Goal: Book appointment/travel/reservation

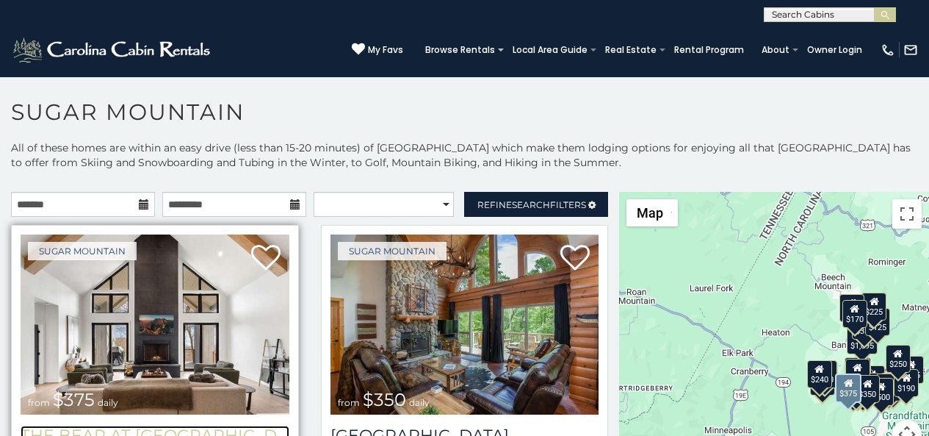
click at [52, 432] on h3 "The Bear At [GEOGRAPHIC_DATA]" at bounding box center [155, 435] width 269 height 20
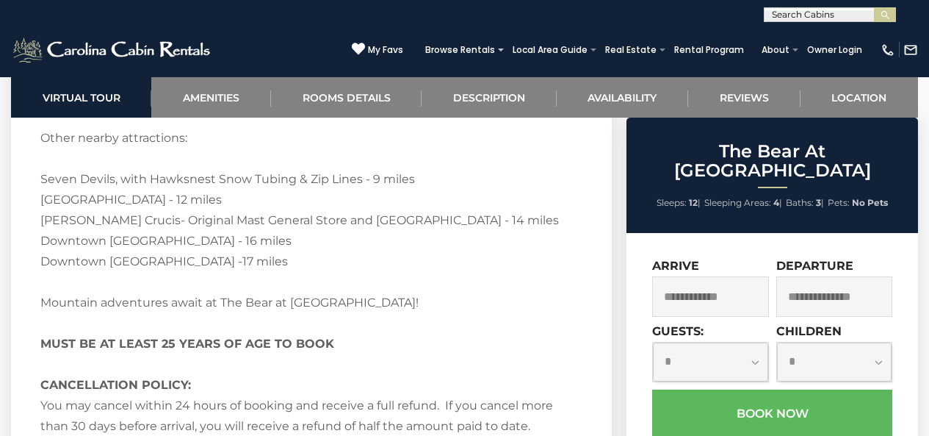
scroll to position [3435, 0]
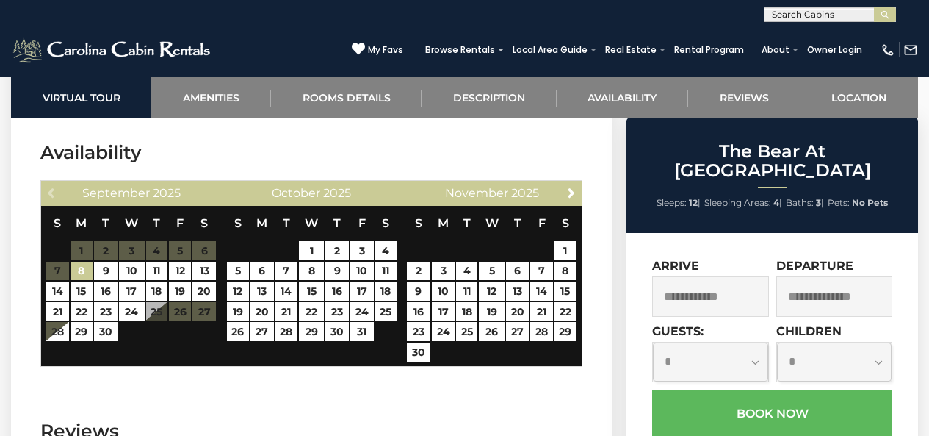
scroll to position [3552, 0]
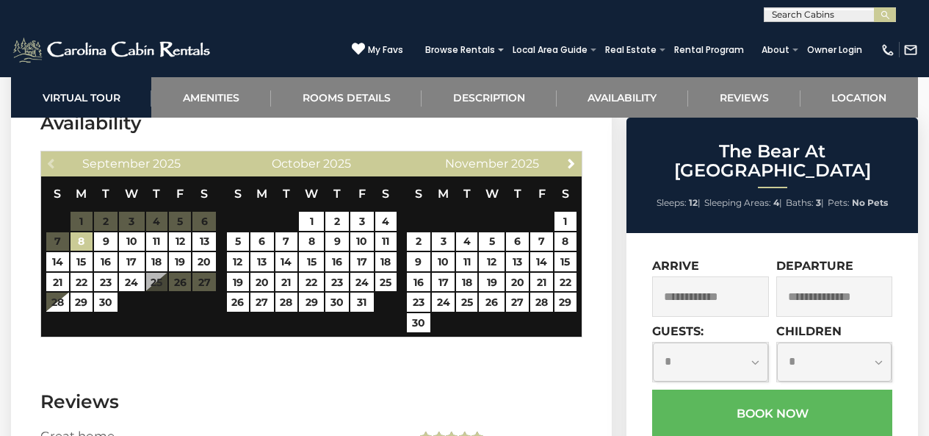
click at [411, 32] on div "[PHONE_NUMBER] My Favs Browse Rentals Local Area Guide Activities & Attractions…" at bounding box center [464, 49] width 929 height 55
click at [150, 37] on div "[PHONE_NUMBER] My Favs Browse Rentals Local Area Guide Activities & Attractions…" at bounding box center [464, 49] width 929 height 55
click at [229, 12] on div "**********" at bounding box center [464, 11] width 929 height 22
click at [14, 38] on img at bounding box center [113, 49] width 204 height 29
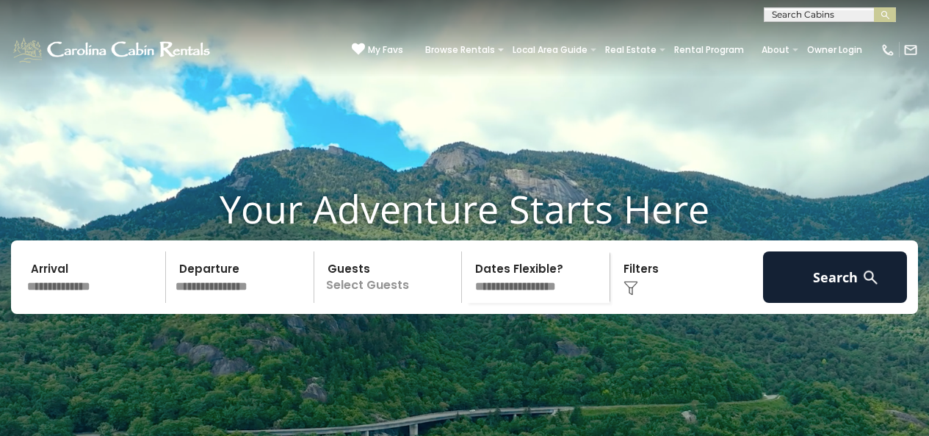
scroll to position [381, 0]
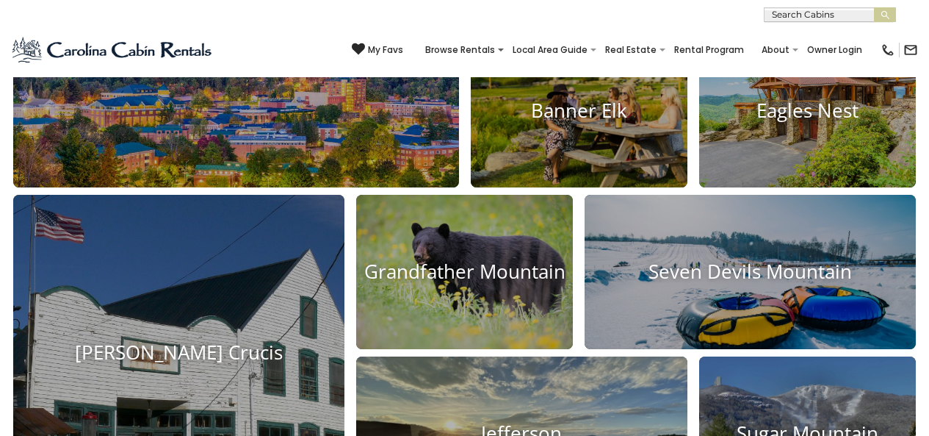
scroll to position [761, 0]
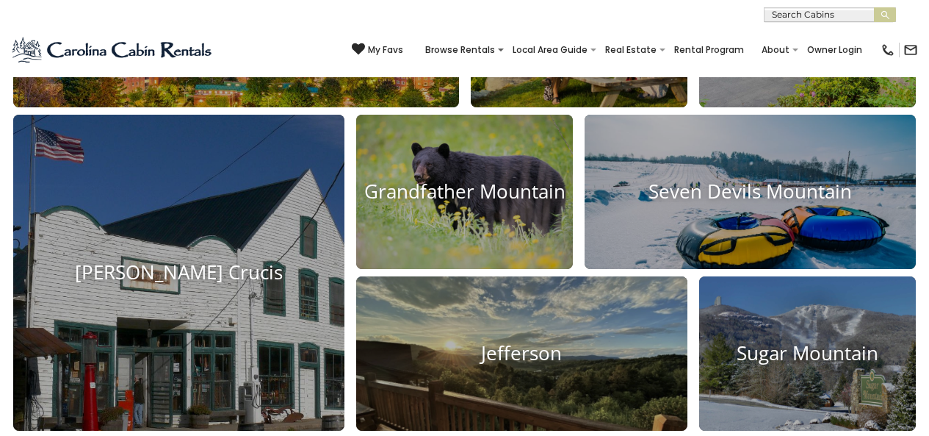
click at [186, 118] on section "Select Your Destination Boone Blowing Rock Beech Mountain Banner Elk Eagles Nes…" at bounding box center [464, 89] width 929 height 771
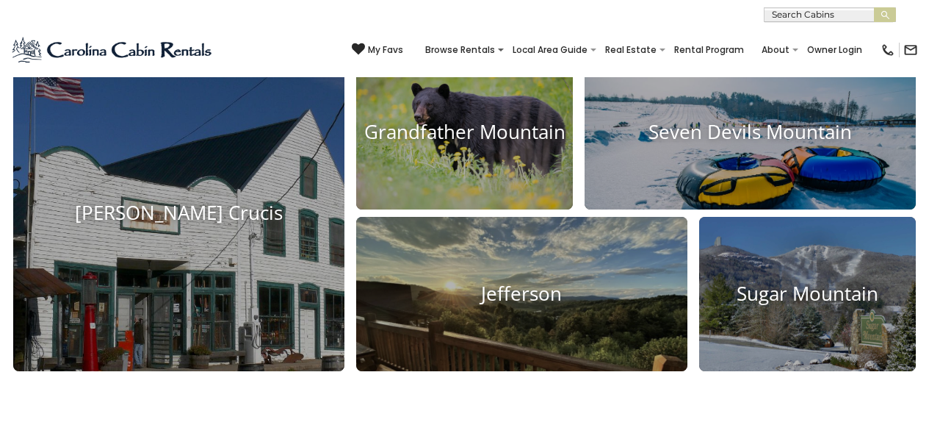
scroll to position [1142, 0]
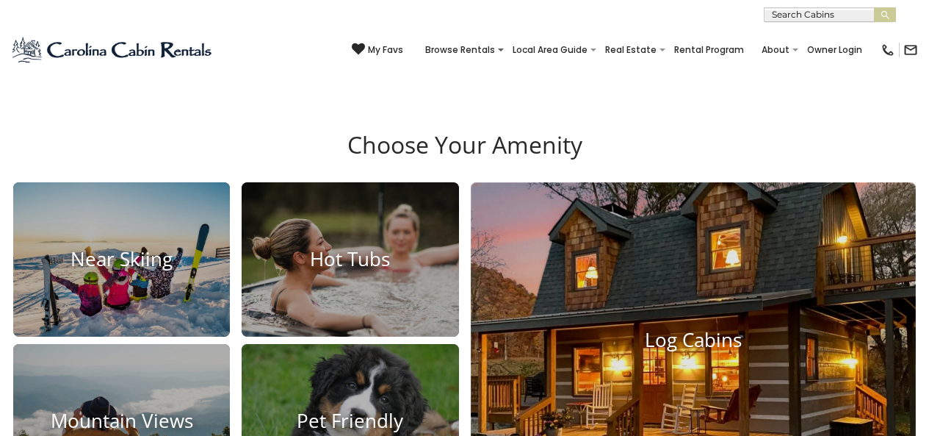
click at [481, 167] on img at bounding box center [693, 340] width 490 height 347
